Goal: Task Accomplishment & Management: Complete application form

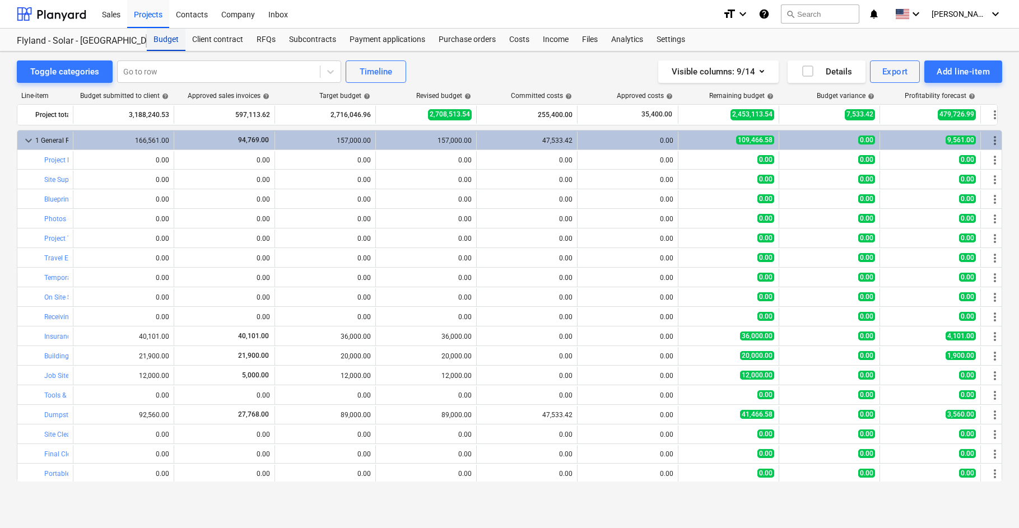
click at [164, 36] on div "Budget" at bounding box center [166, 40] width 39 height 22
click at [67, 12] on div at bounding box center [51, 14] width 69 height 28
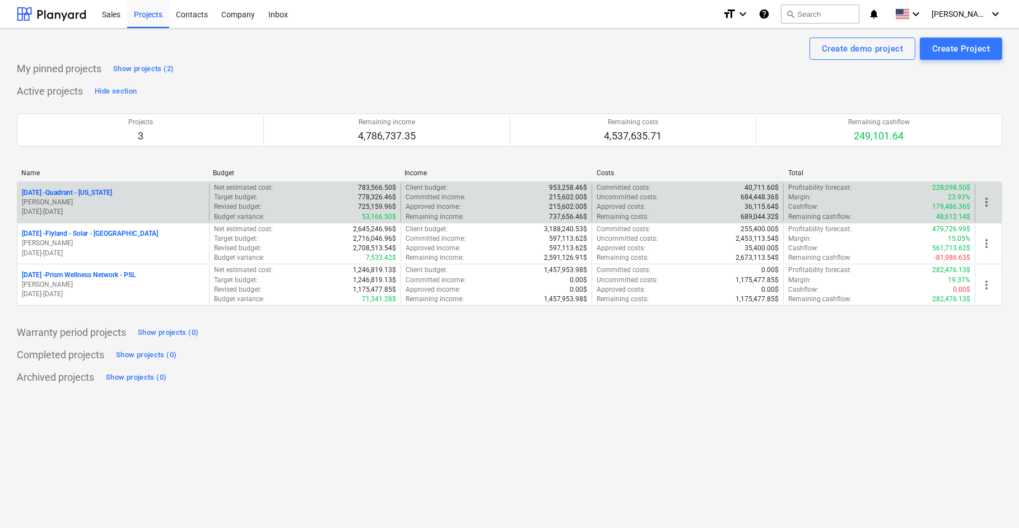
click at [90, 192] on p "[DATE] - Quadrant - [US_STATE]" at bounding box center [67, 193] width 90 height 10
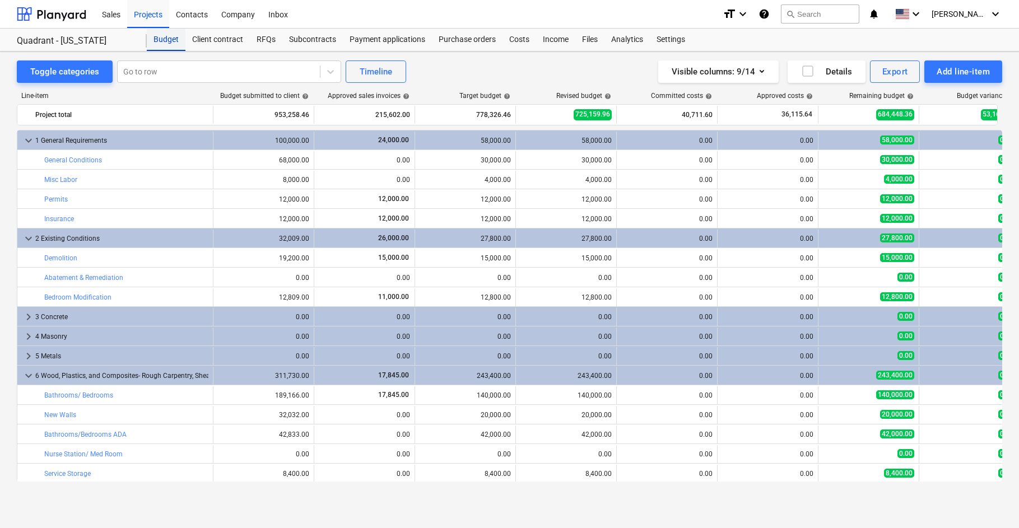
click at [161, 38] on div "Budget" at bounding box center [166, 40] width 39 height 22
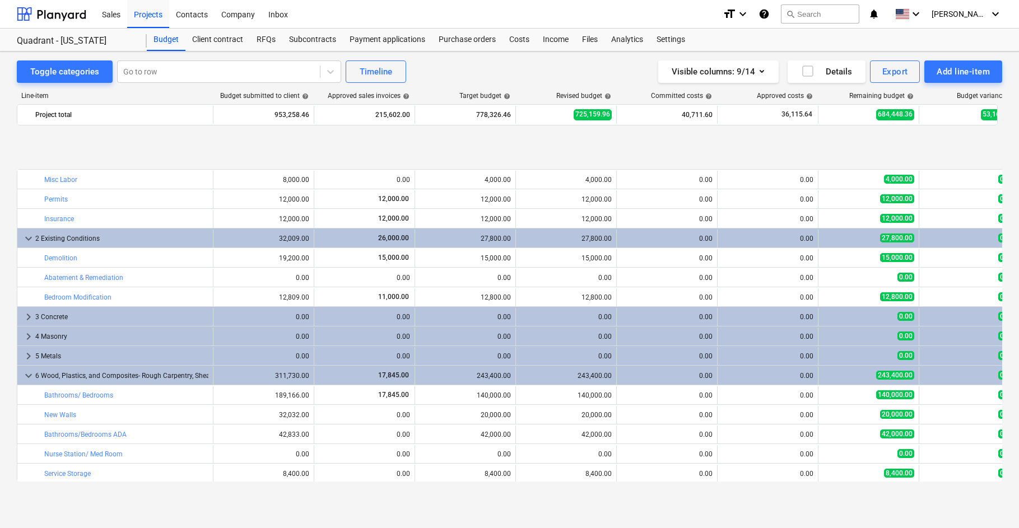
scroll to position [74, 0]
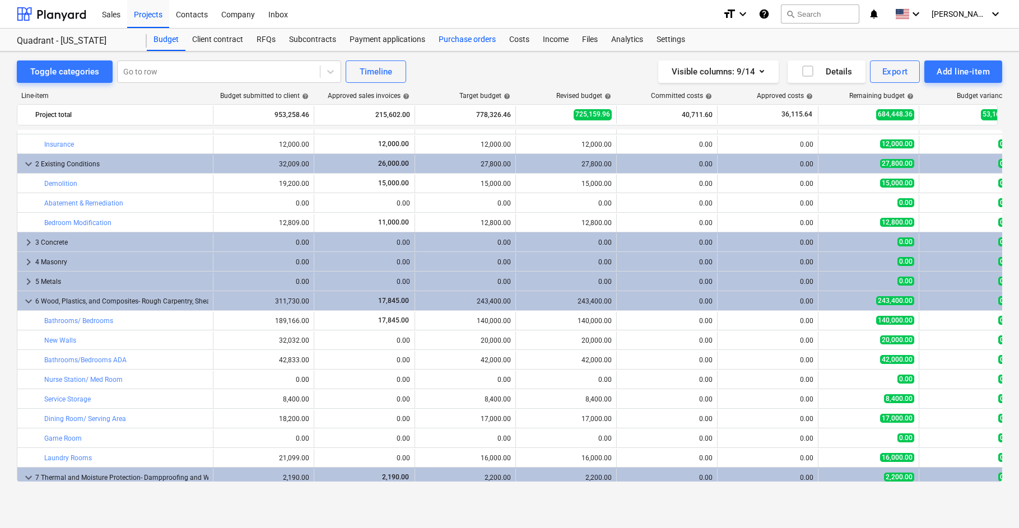
click at [468, 40] on div "Purchase orders" at bounding box center [467, 40] width 71 height 22
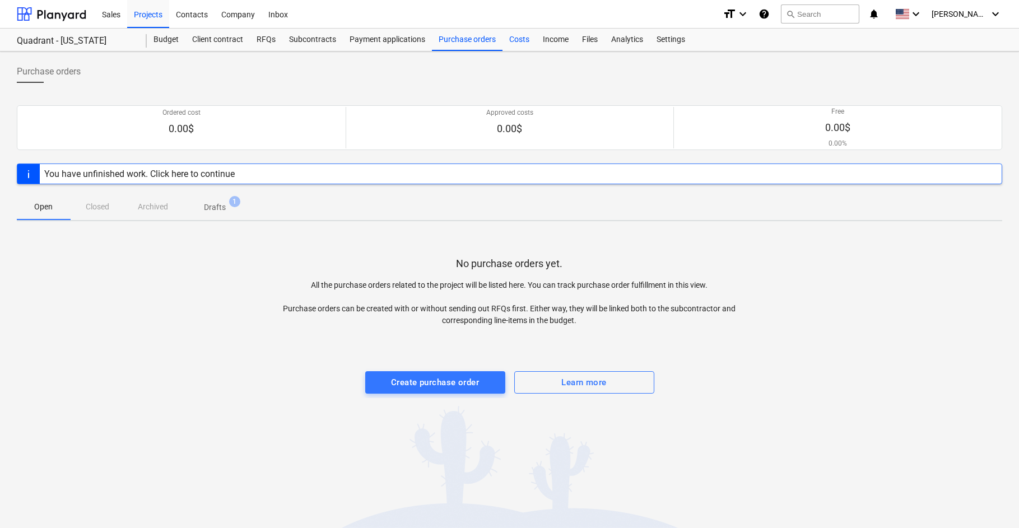
click at [515, 37] on div "Costs" at bounding box center [519, 40] width 34 height 22
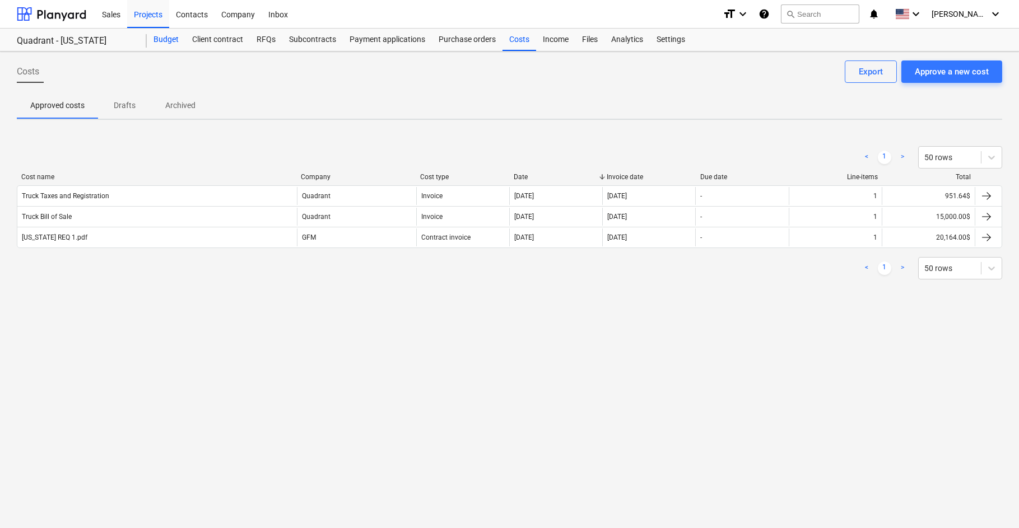
click at [169, 40] on div "Budget" at bounding box center [166, 40] width 39 height 22
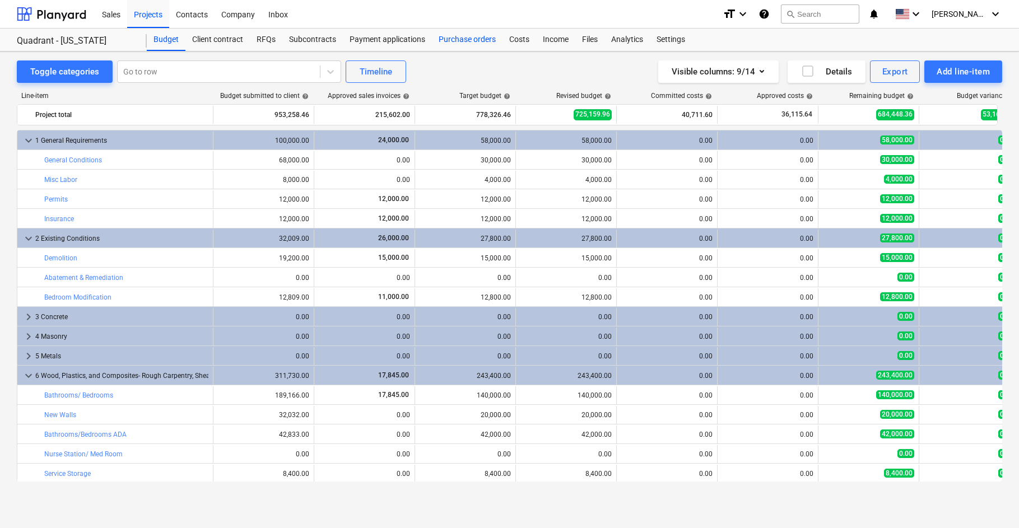
click at [455, 35] on div "Purchase orders" at bounding box center [467, 40] width 71 height 22
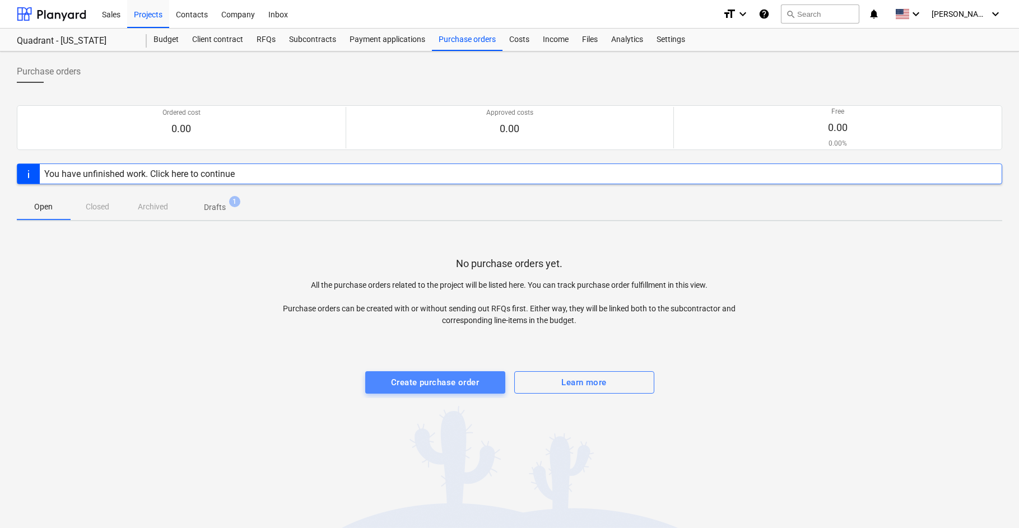
click at [409, 380] on div "Create purchase order" at bounding box center [435, 382] width 88 height 15
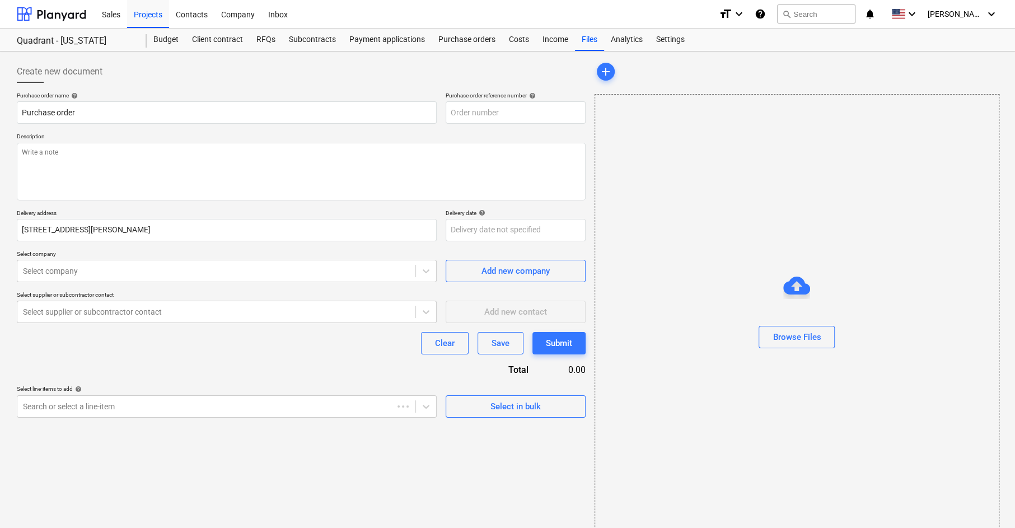
type textarea "x"
type input "[DATE]-PO-002"
click at [285, 144] on textarea at bounding box center [301, 172] width 569 height 58
click at [427, 272] on icon at bounding box center [426, 270] width 11 height 11
click at [495, 492] on div "Create new document Purchase order name help Purchase order Purchase order refe…" at bounding box center [301, 298] width 578 height 484
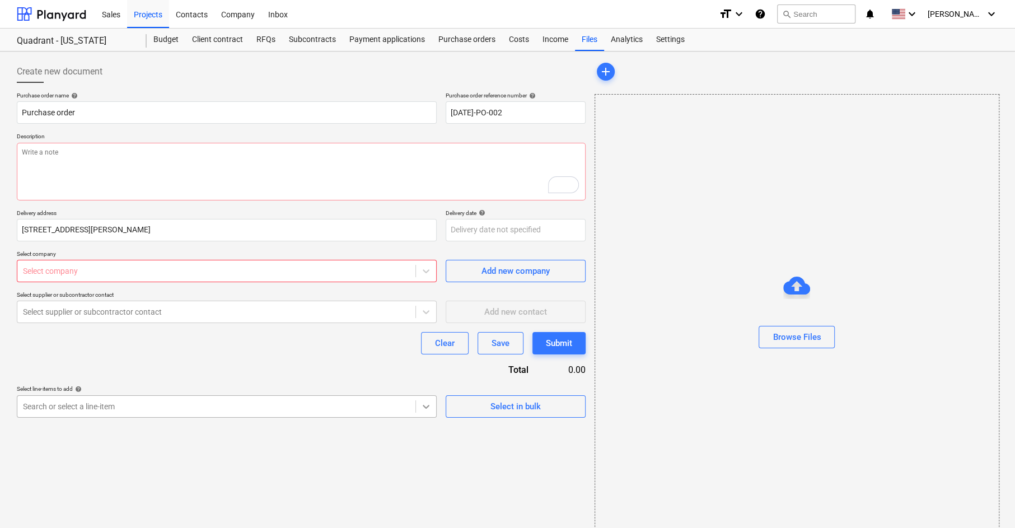
scroll to position [16, 0]
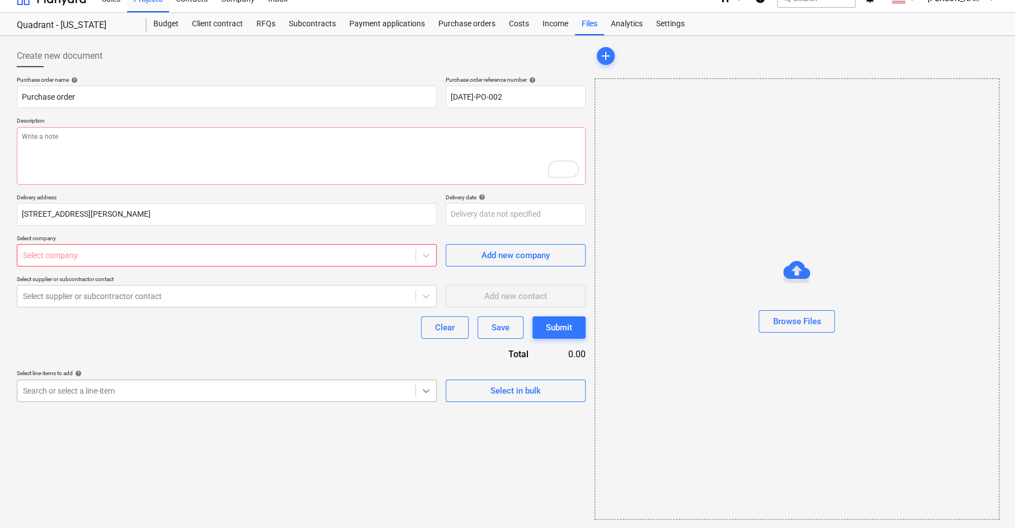
click at [424, 413] on body "Sales Projects Contacts Company Inbox format_size keyboard_arrow_down help sear…" at bounding box center [507, 248] width 1015 height 528
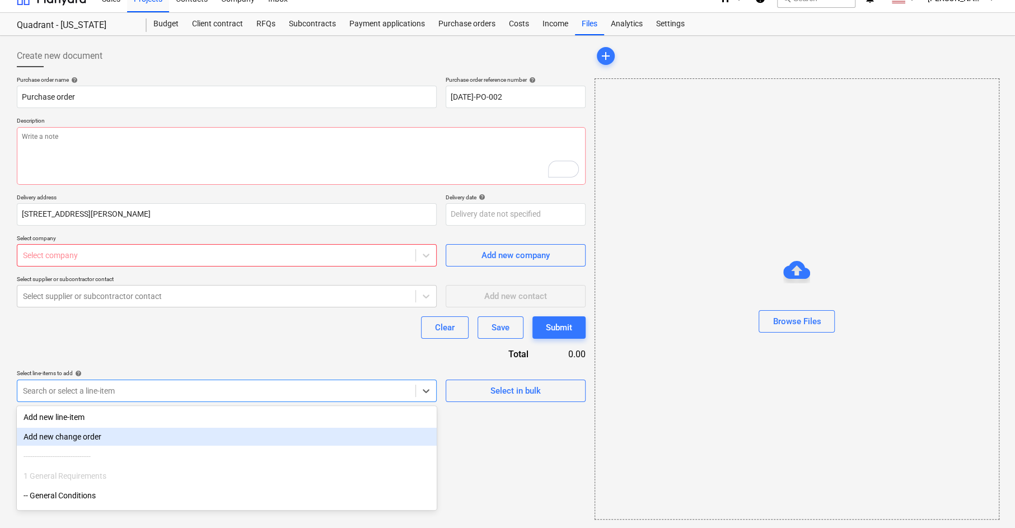
click at [502, 435] on div "Create new document Purchase order name help Purchase order Purchase order refe…" at bounding box center [301, 282] width 578 height 484
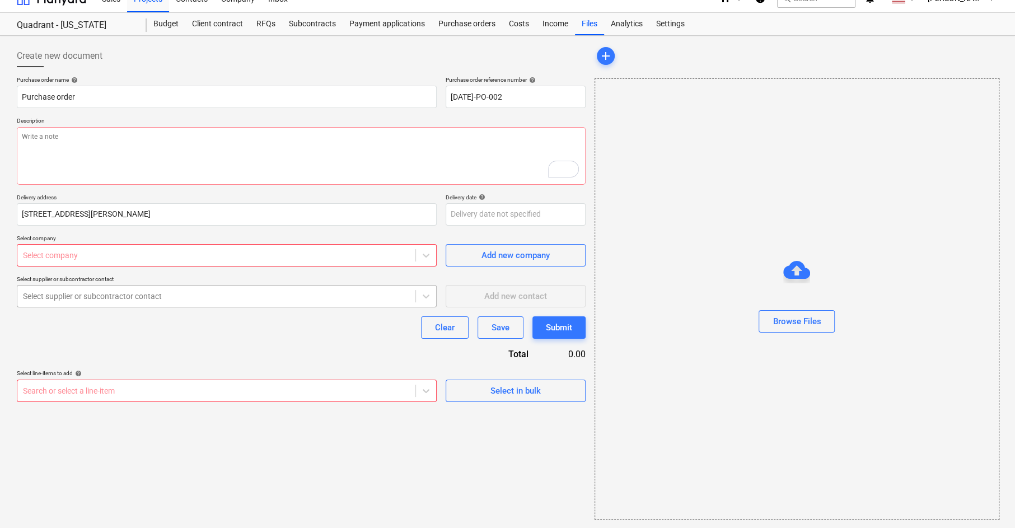
click at [397, 296] on div at bounding box center [216, 296] width 387 height 11
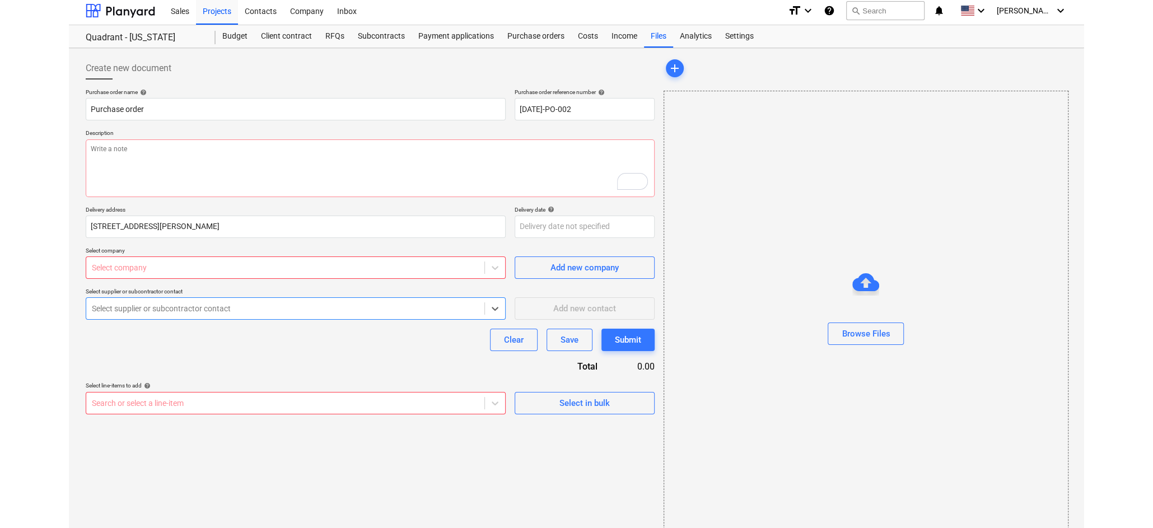
scroll to position [0, 0]
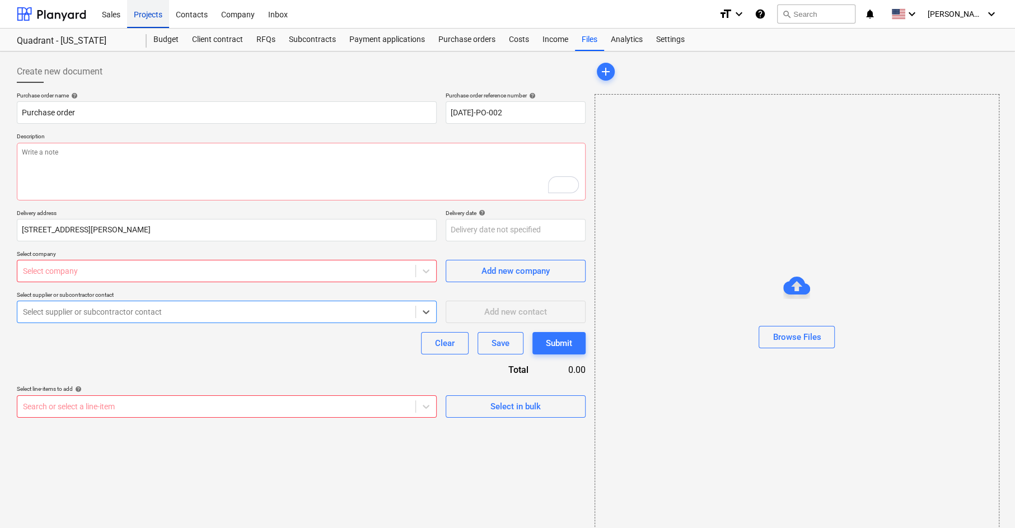
type textarea "x"
click at [145, 16] on div "Projects" at bounding box center [148, 13] width 42 height 29
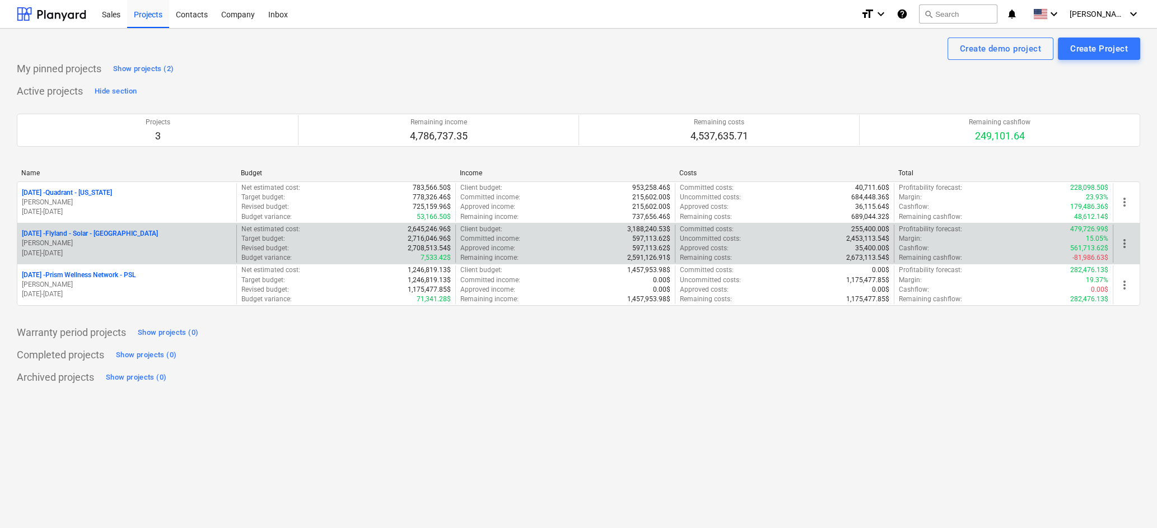
click at [98, 236] on p "[DATE] - Flyland - [GEOGRAPHIC_DATA] - [GEOGRAPHIC_DATA]" at bounding box center [90, 234] width 136 height 10
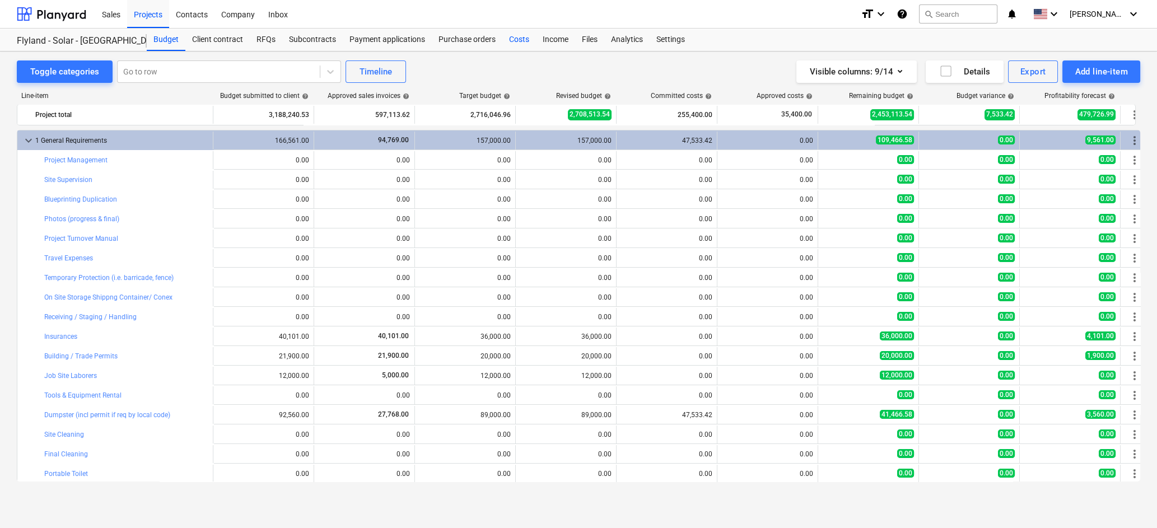
click at [518, 38] on div "Costs" at bounding box center [519, 40] width 34 height 22
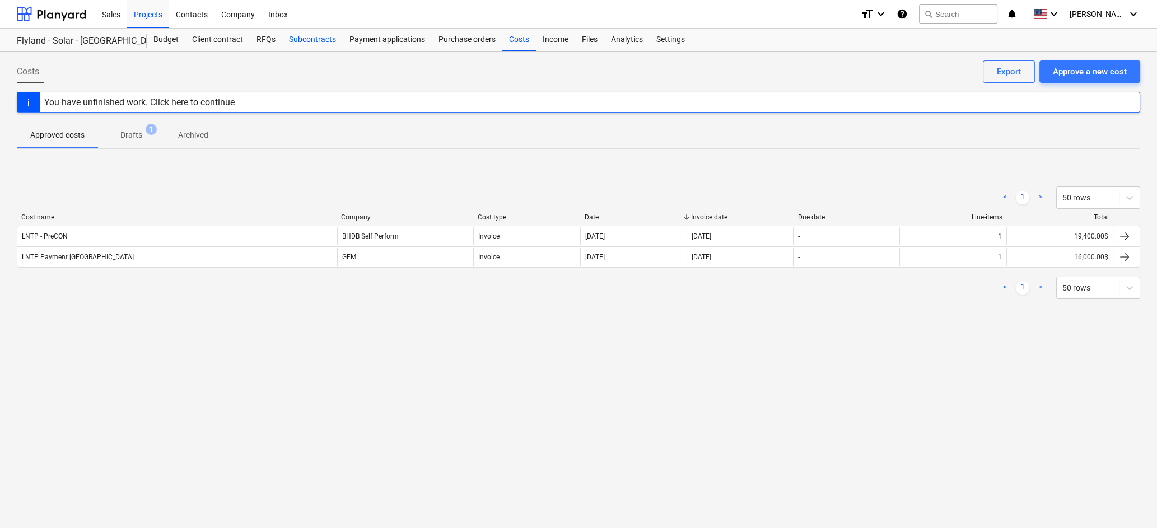
click at [319, 42] on div "Subcontracts" at bounding box center [312, 40] width 60 height 22
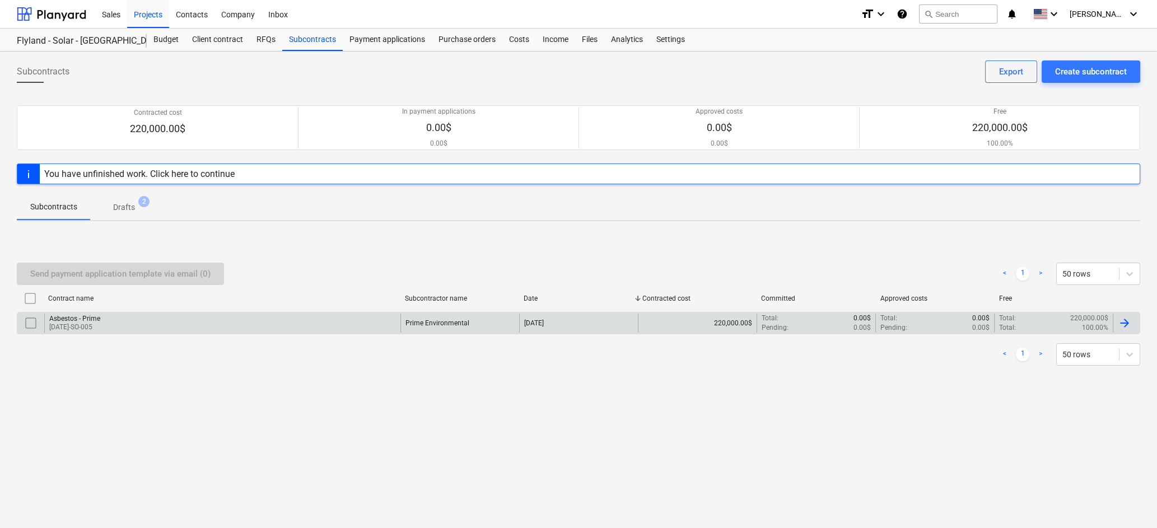
click at [170, 324] on div "Asbestos - Prime [DATE]-SO-005" at bounding box center [222, 323] width 356 height 19
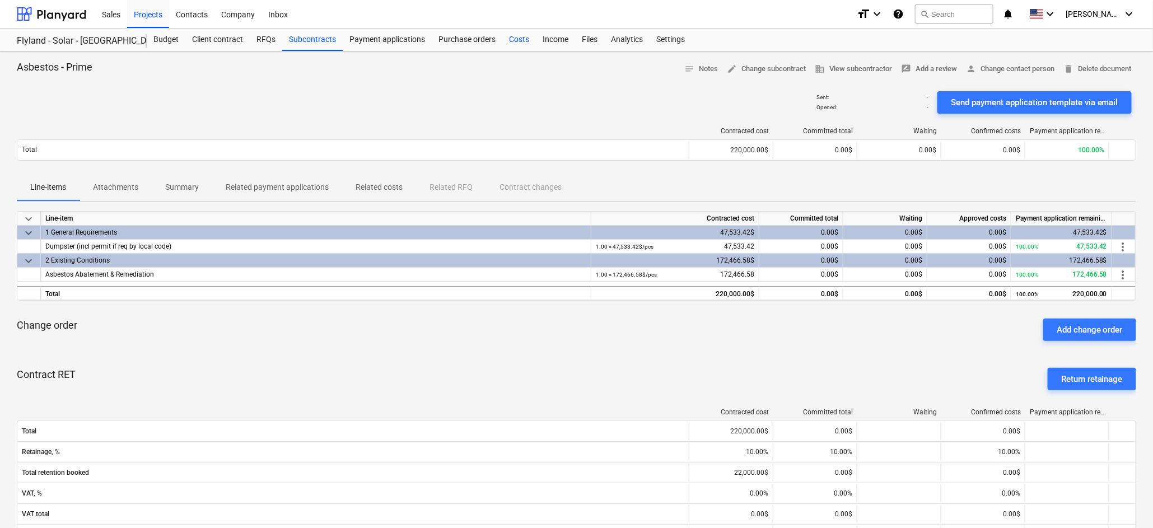
click at [519, 39] on div "Costs" at bounding box center [519, 40] width 34 height 22
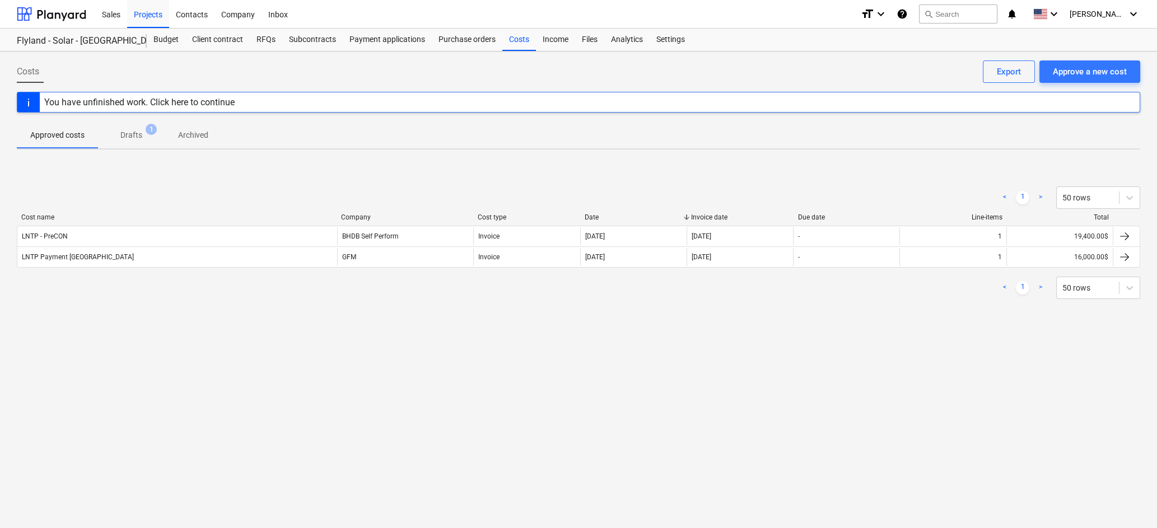
click at [592, 314] on div "< 1 > 50 rows Cost name Company Cost type Date Invoice date Due date Line-items…" at bounding box center [578, 242] width 1123 height 168
click at [1018, 74] on div "Approve a new cost" at bounding box center [1090, 71] width 74 height 15
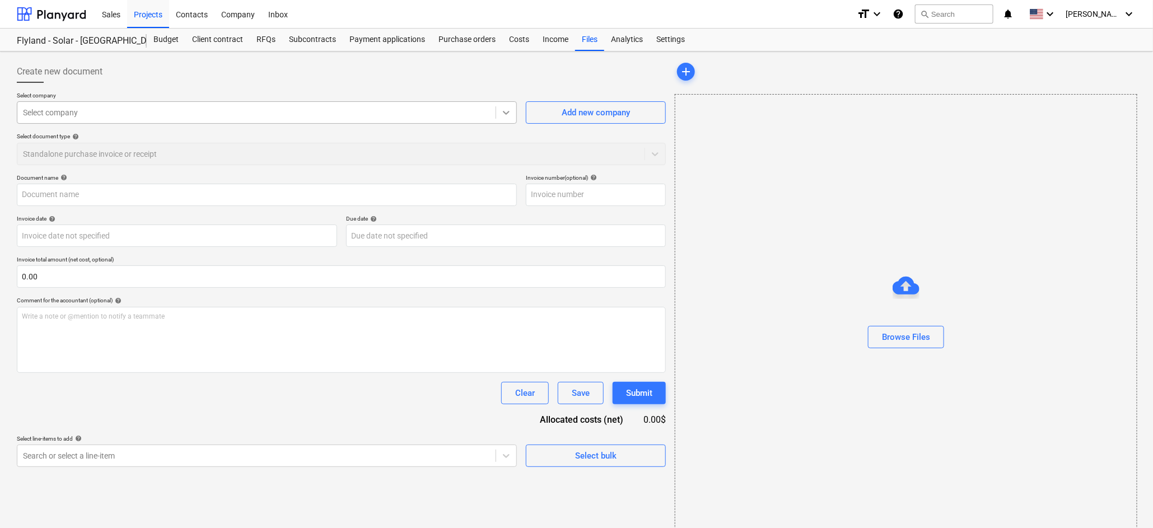
click at [502, 115] on icon at bounding box center [506, 112] width 11 height 11
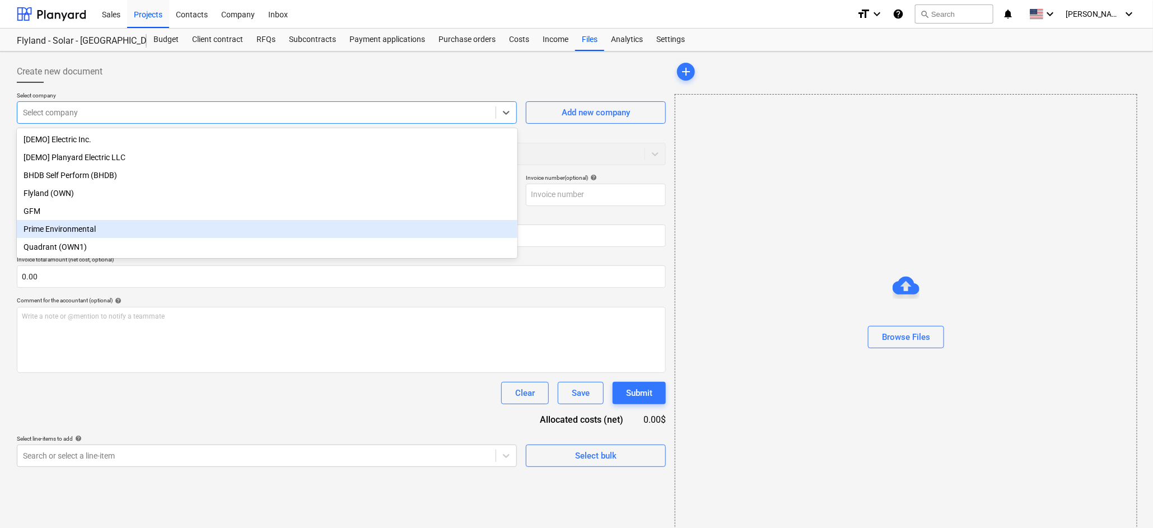
click at [338, 232] on div "Prime Environmental" at bounding box center [267, 229] width 501 height 18
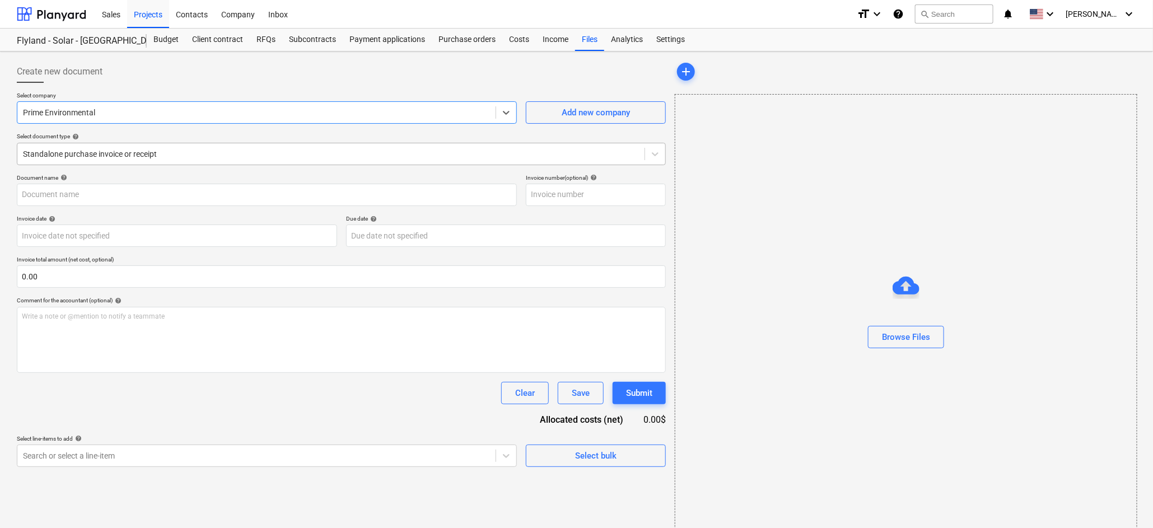
click at [403, 156] on div at bounding box center [331, 153] width 616 height 11
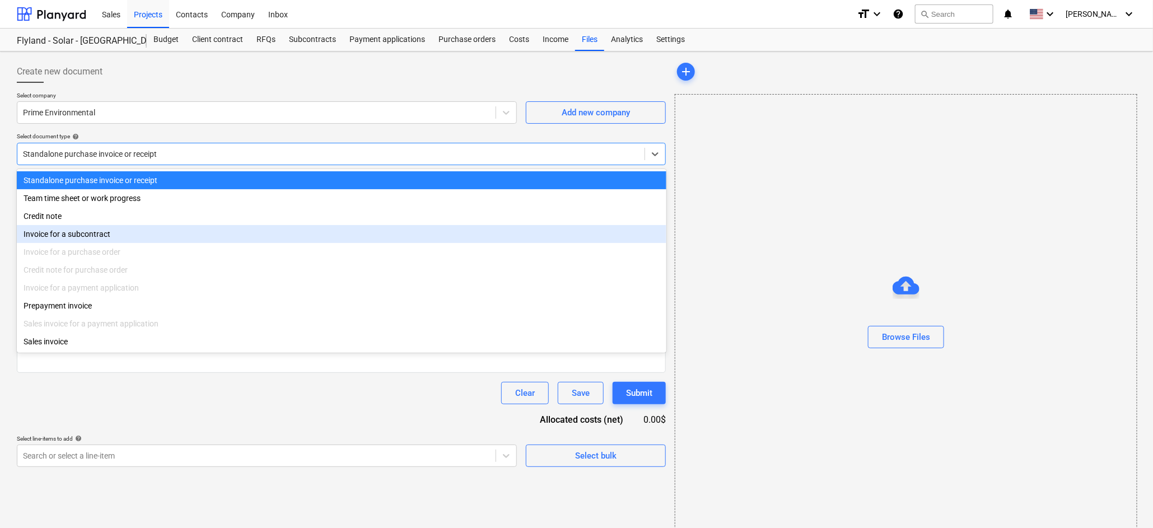
click at [164, 236] on div "Invoice for a subcontract" at bounding box center [342, 234] width 650 height 18
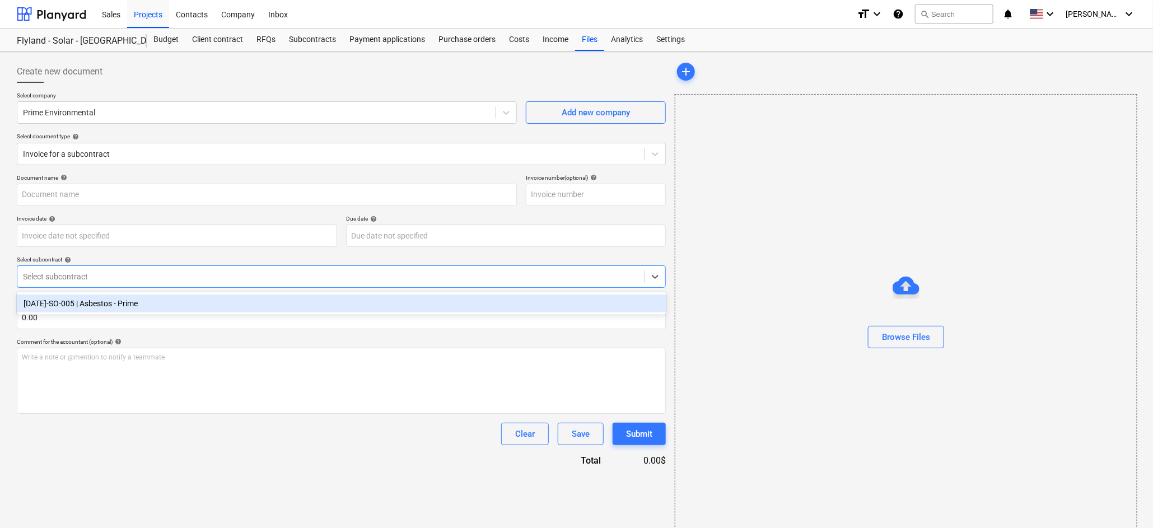
click at [306, 277] on div at bounding box center [331, 276] width 616 height 11
click at [174, 302] on div "[DATE]-SO-005 | Asbestos - Prime" at bounding box center [342, 304] width 650 height 18
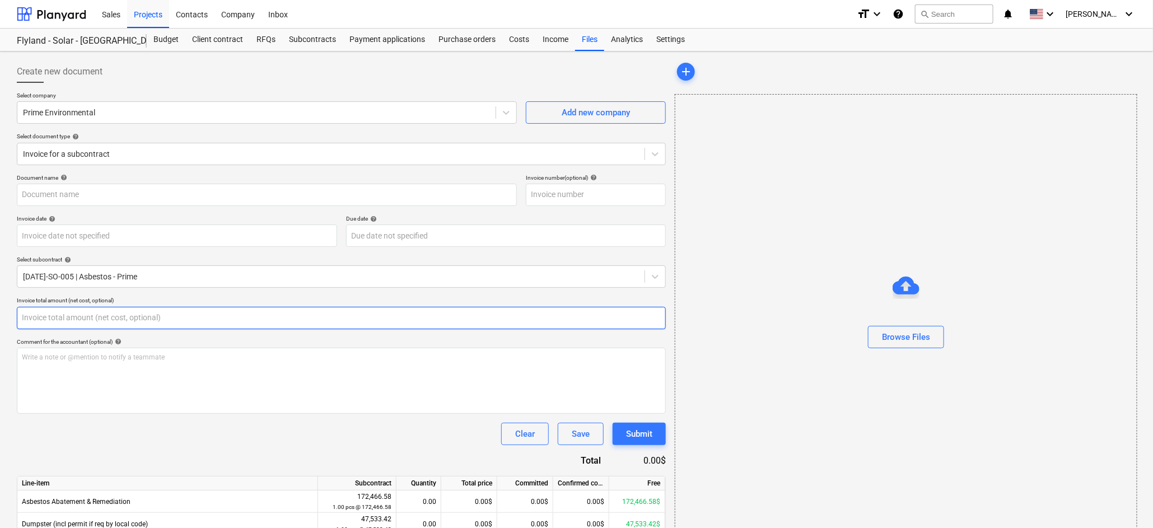
click at [270, 319] on input "text" at bounding box center [341, 318] width 649 height 22
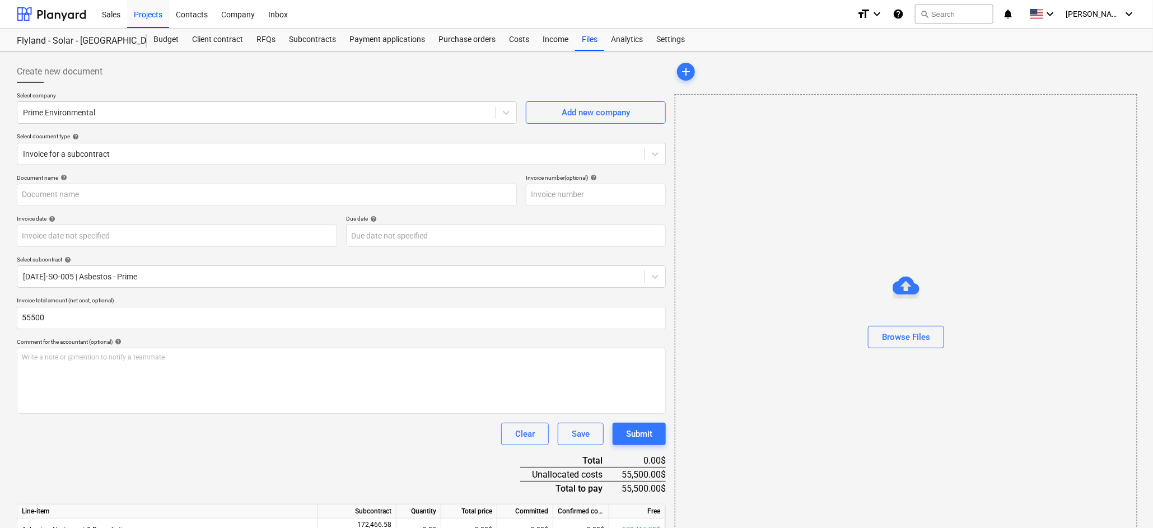
type input "55,500.00"
click at [374, 340] on div "Comment for the accountant (optional) help" at bounding box center [341, 341] width 649 height 7
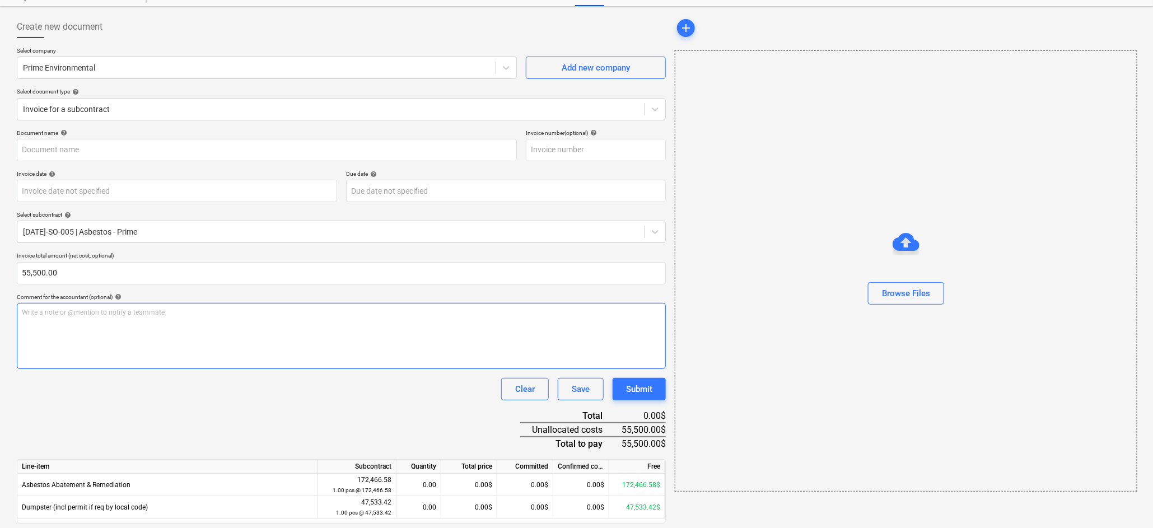
scroll to position [80, 0]
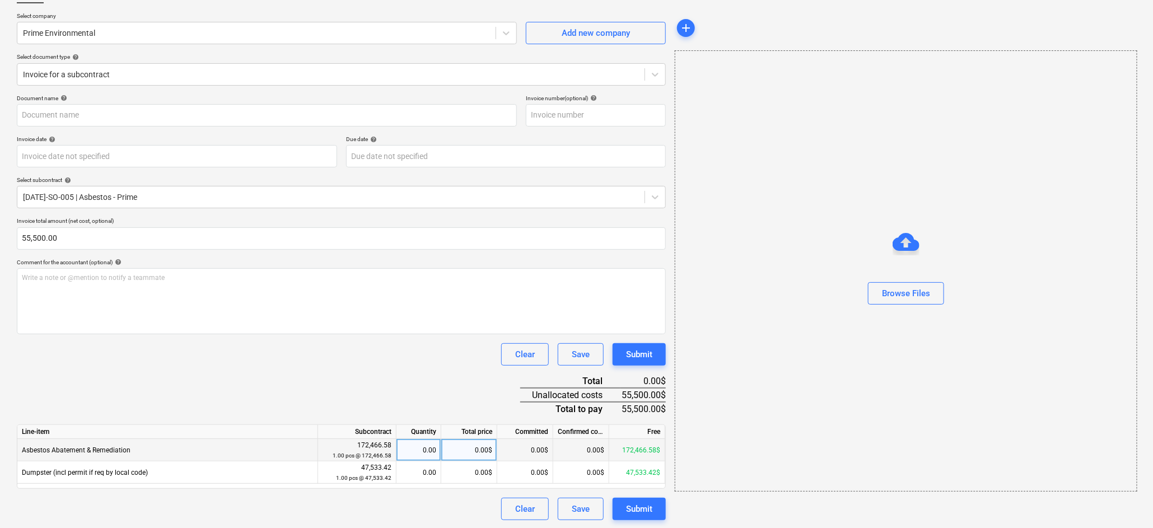
click at [476, 449] on div "0.00$" at bounding box center [469, 450] width 56 height 22
type input "40000"
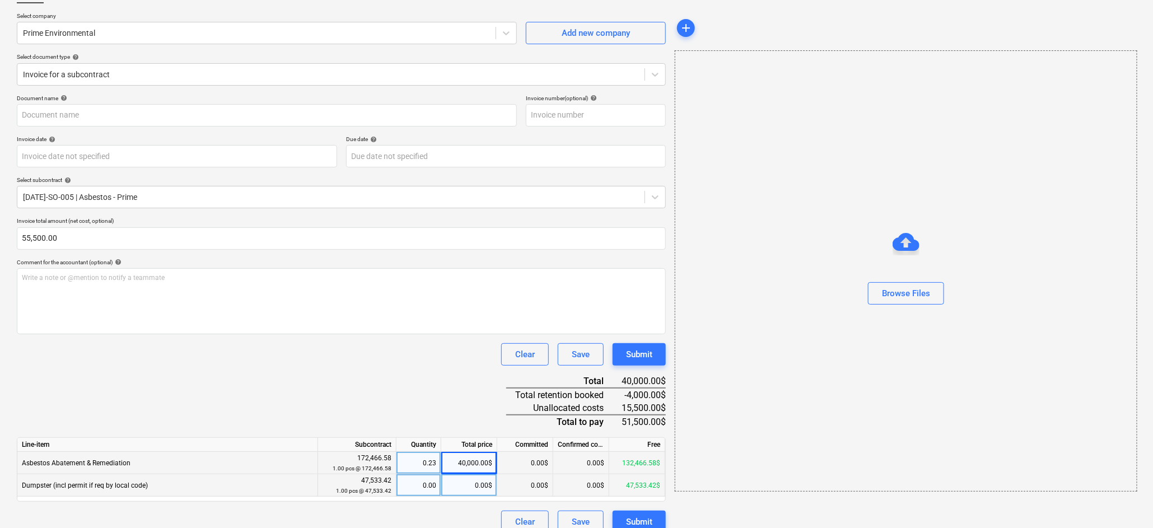
click at [475, 469] on div "Line-item Subcontract Quantity Total price Committed Confirmed costs Free Asbes…" at bounding box center [341, 469] width 649 height 64
click at [479, 482] on div "0.00$" at bounding box center [469, 485] width 56 height 22
type input "15000"
click at [436, 366] on div "Document name help Invoice number (optional) help Invoice date help Press the d…" at bounding box center [341, 314] width 649 height 439
click at [577, 115] on input "text" at bounding box center [596, 115] width 140 height 22
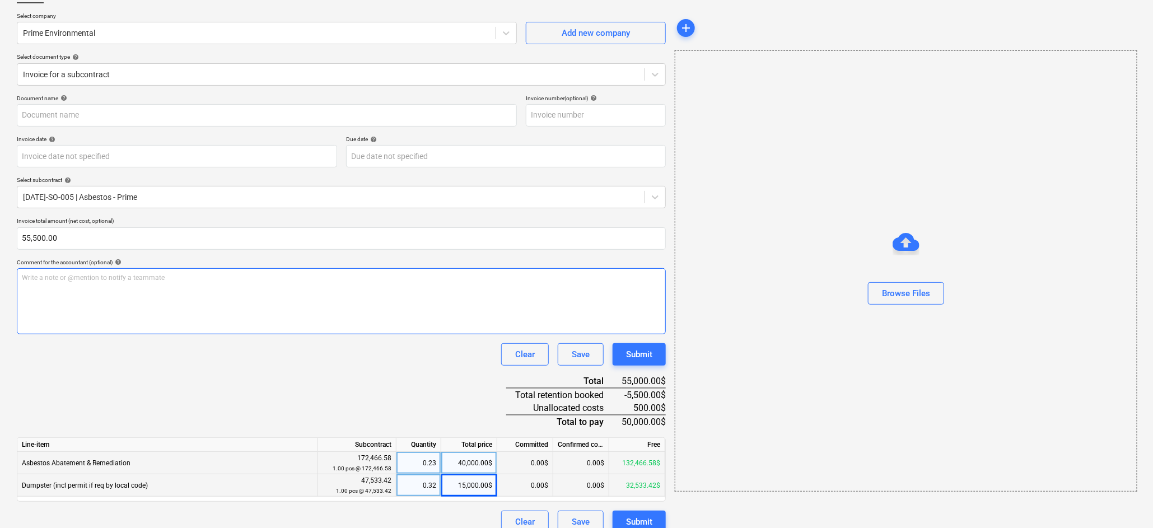
click at [467, 302] on div "Write a note or @mention to notify a teammate [PERSON_NAME]" at bounding box center [341, 301] width 649 height 66
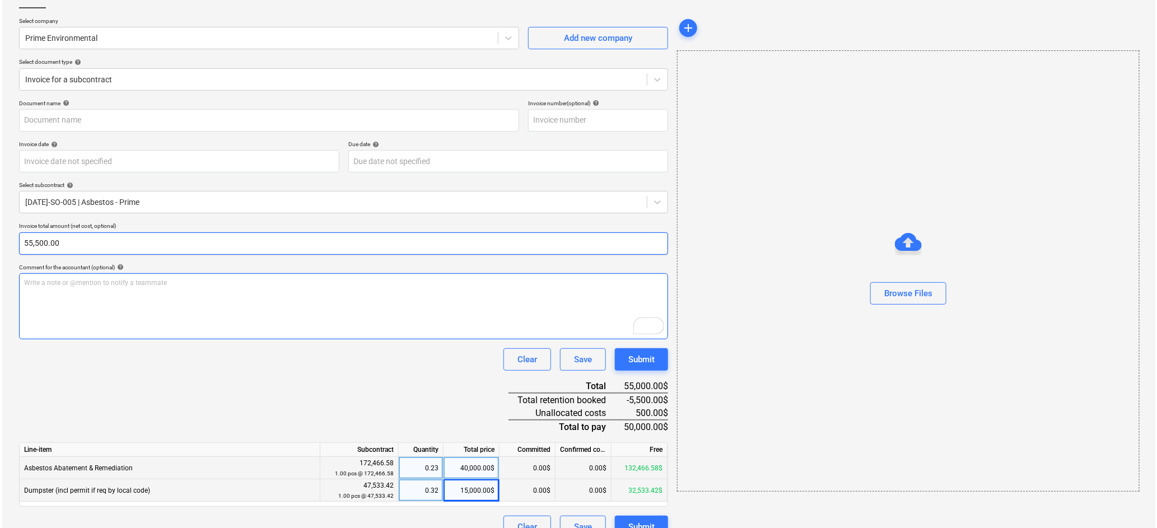
scroll to position [92, 0]
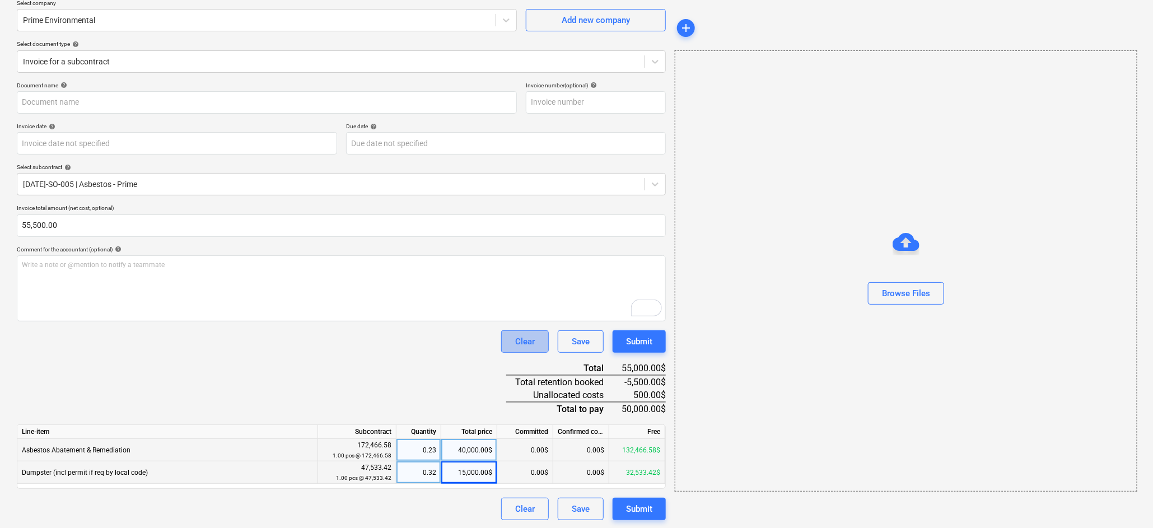
click at [523, 336] on div "Clear" at bounding box center [525, 341] width 20 height 15
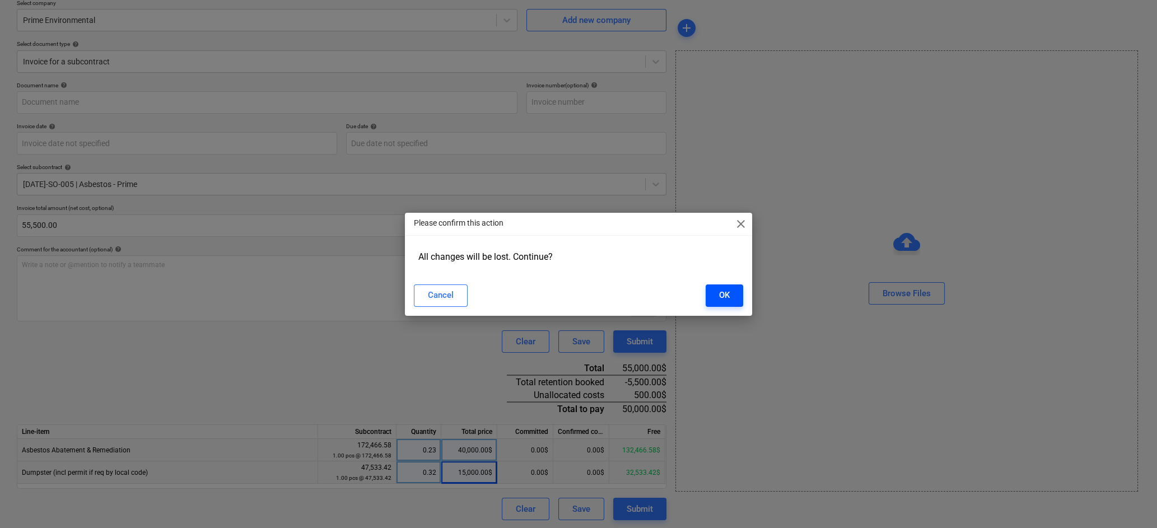
click at [728, 296] on div "OK" at bounding box center [724, 295] width 11 height 15
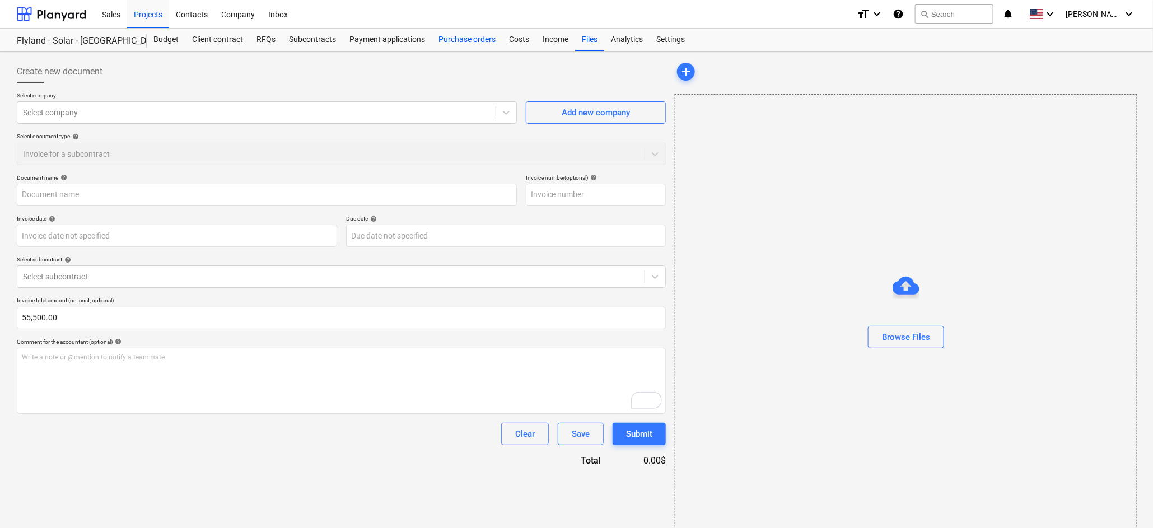
click at [474, 36] on div "Purchase orders" at bounding box center [467, 40] width 71 height 22
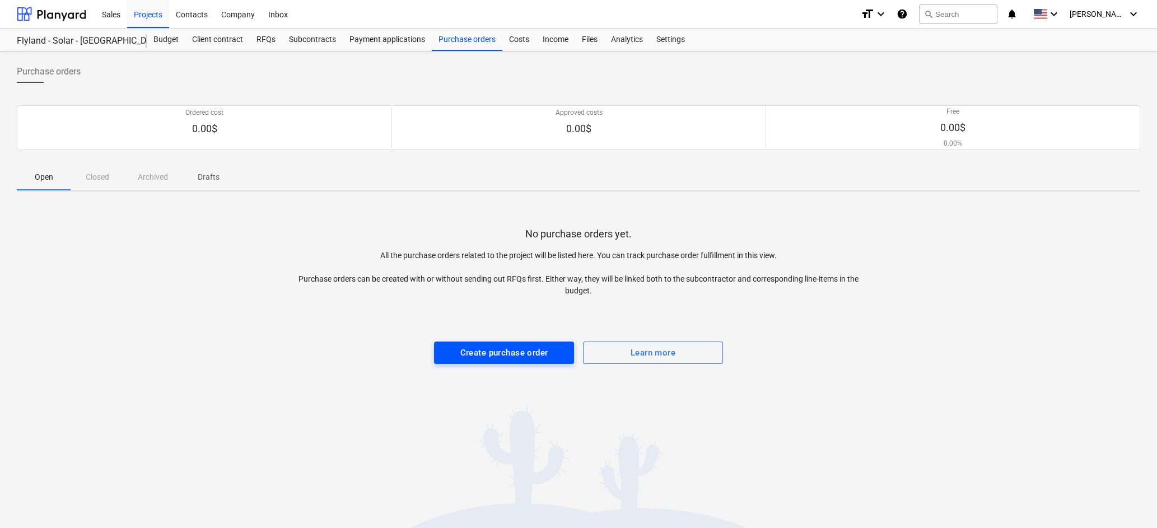
click at [489, 347] on div "Create purchase order" at bounding box center [504, 353] width 88 height 15
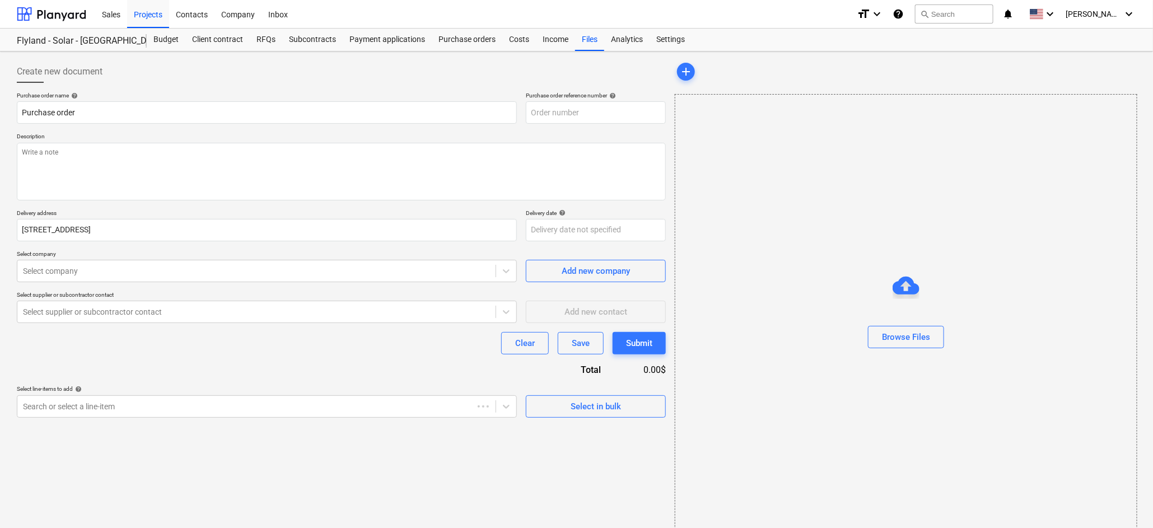
type textarea "x"
type input "[DATE]-PO-001"
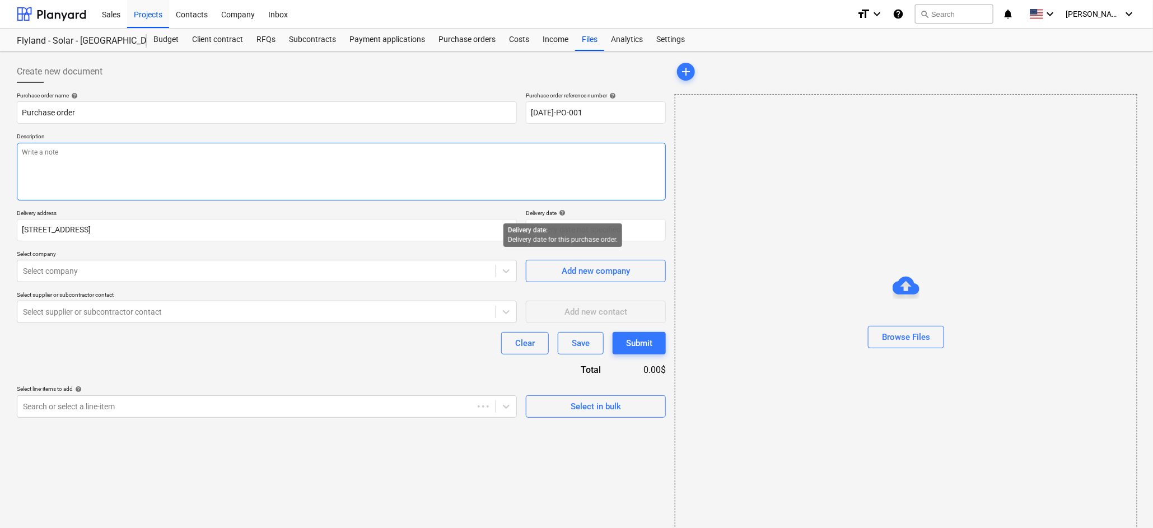
type textarea "x"
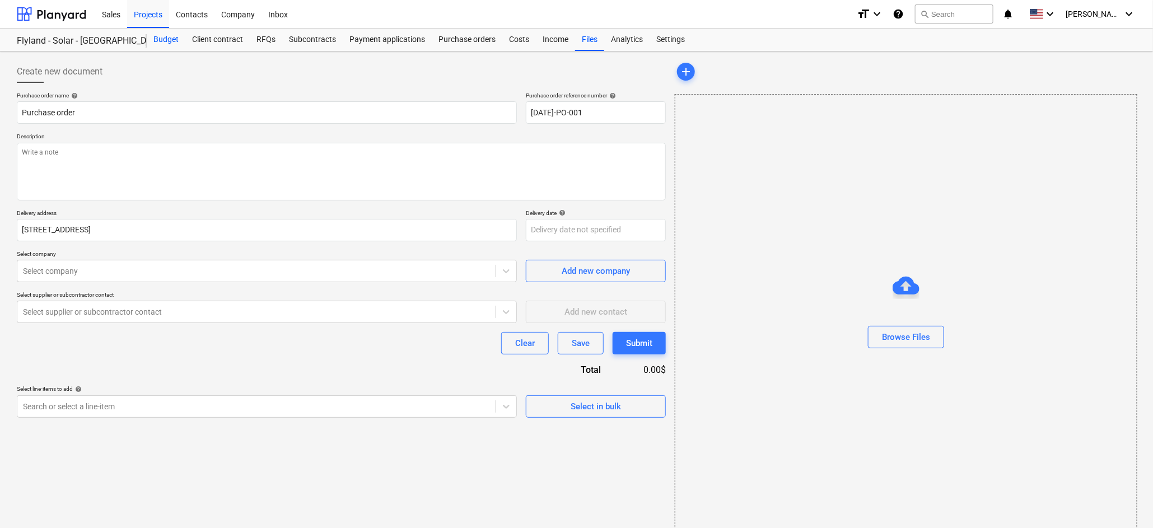
click at [159, 39] on div "Budget" at bounding box center [166, 40] width 39 height 22
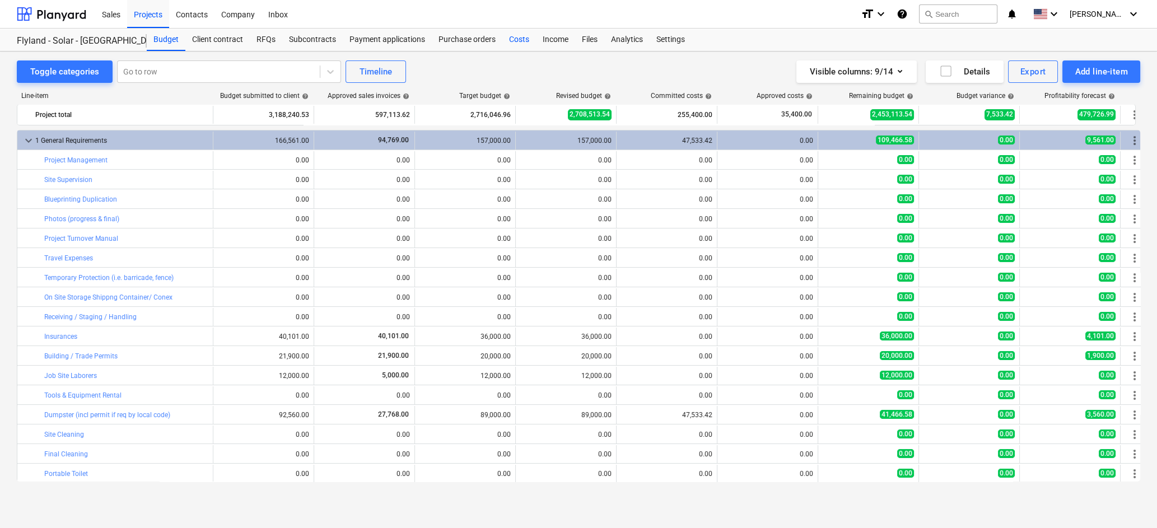
click at [521, 39] on div "Costs" at bounding box center [519, 40] width 34 height 22
